Goal: Check status: Check status

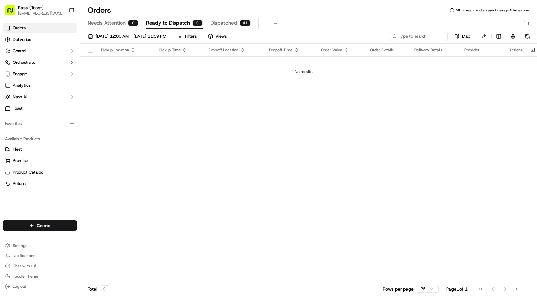
click at [29, 29] on link "Orders" at bounding box center [40, 28] width 74 height 10
click at [116, 38] on span "09/01/2025 12:00 AM - 09/30/2025 11:59 PM" at bounding box center [131, 37] width 71 height 6
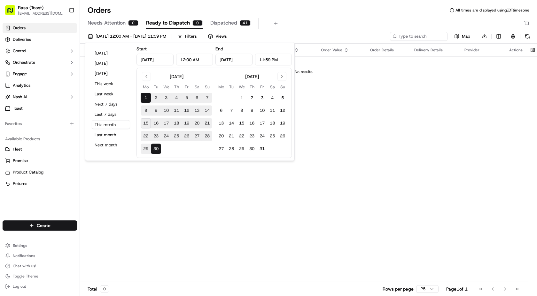
click at [147, 121] on button "15" at bounding box center [146, 124] width 10 height 10
type input "Sep 15, 2025"
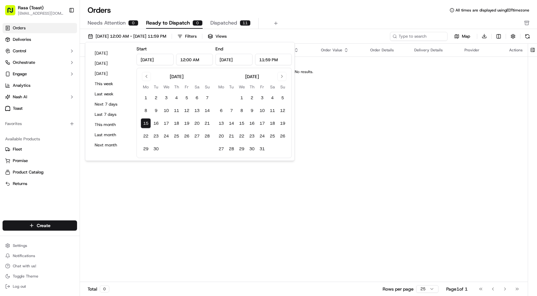
click at [159, 166] on div "Pickup Location Pickup Time Dropoff Location Dropoff Time Order Value Order Det…" at bounding box center [304, 163] width 448 height 239
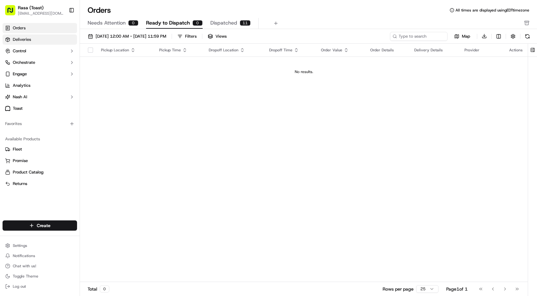
click at [42, 37] on link "Deliveries" at bounding box center [40, 40] width 74 height 10
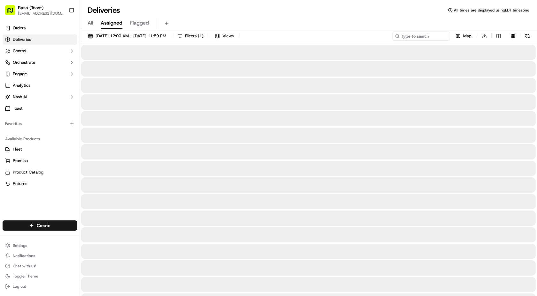
click at [115, 25] on span "Assigned" at bounding box center [112, 23] width 22 height 8
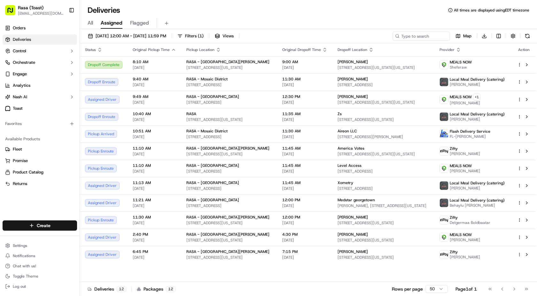
click at [94, 25] on div "All Assigned Flagged" at bounding box center [308, 23] width 457 height 11
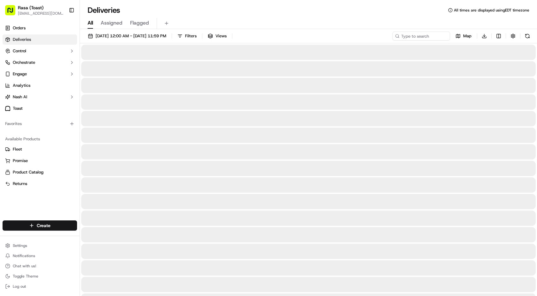
click at [90, 24] on span "All" at bounding box center [90, 23] width 5 height 8
